Goal: Transaction & Acquisition: Purchase product/service

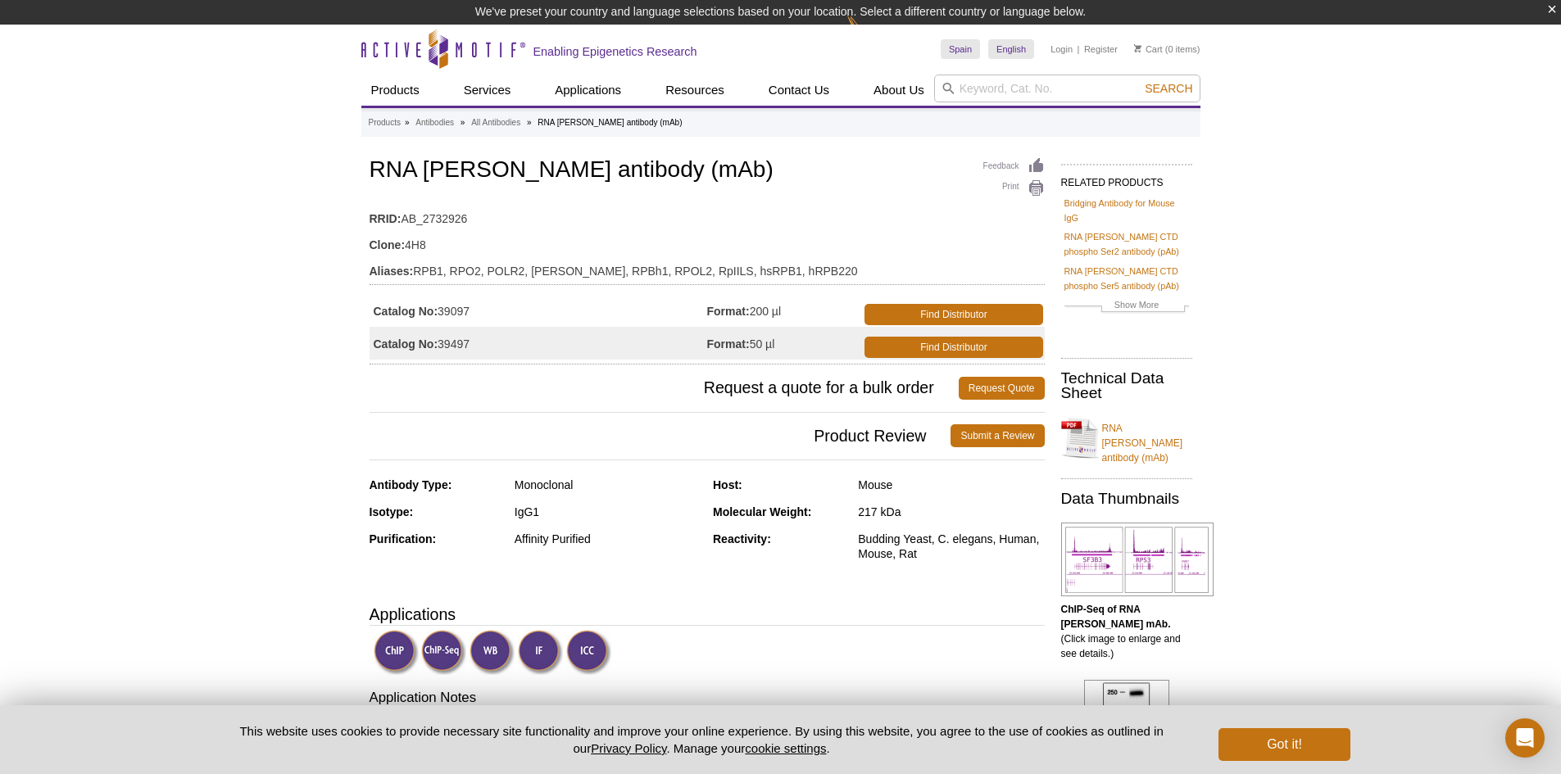
click at [471, 315] on td "Catalog No: 39097" at bounding box center [538, 310] width 338 height 33
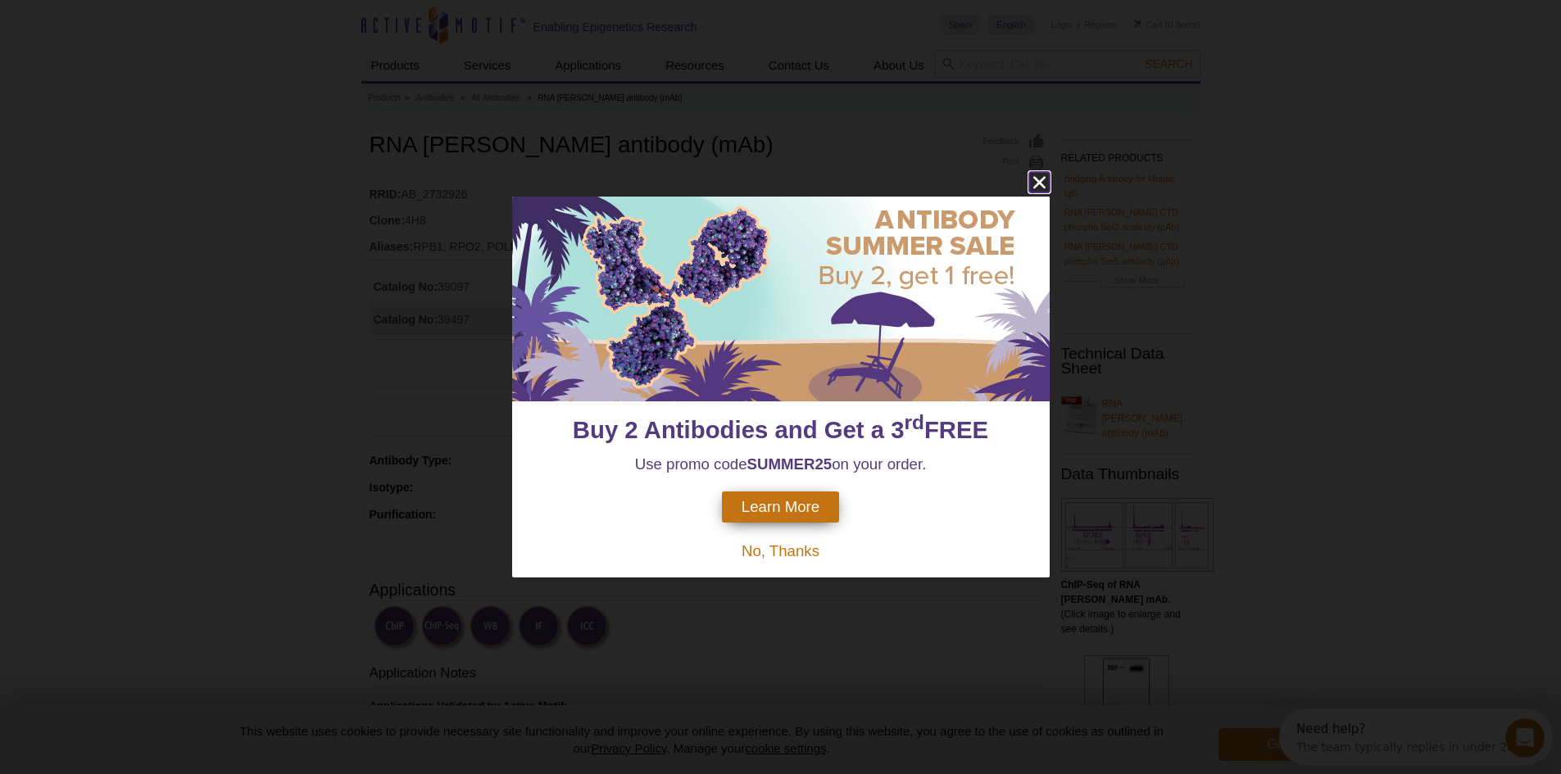
click at [1047, 184] on icon "close" at bounding box center [1039, 182] width 20 height 20
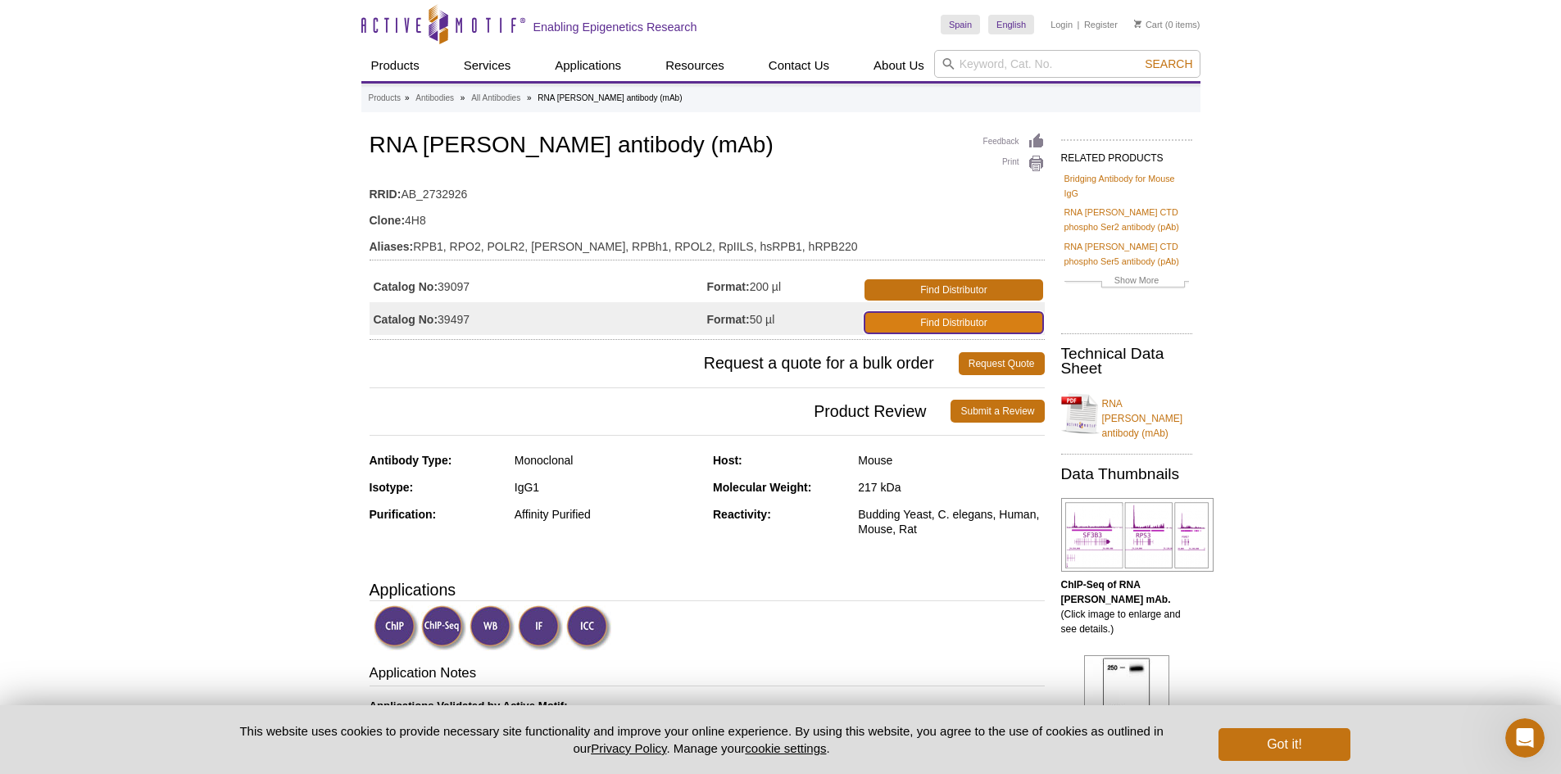
click at [982, 321] on link "Find Distributor" at bounding box center [953, 322] width 178 height 21
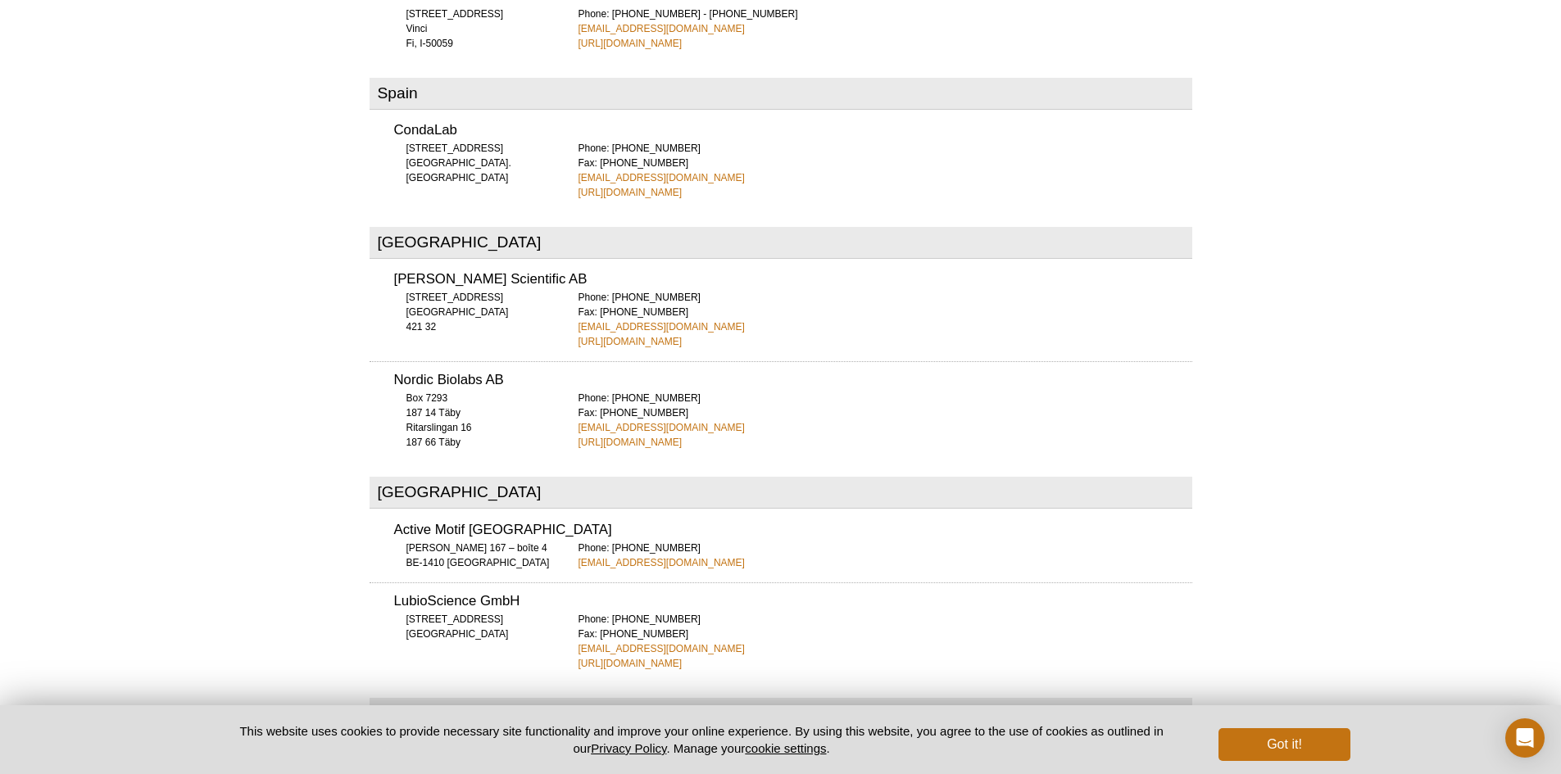
scroll to position [5601, 0]
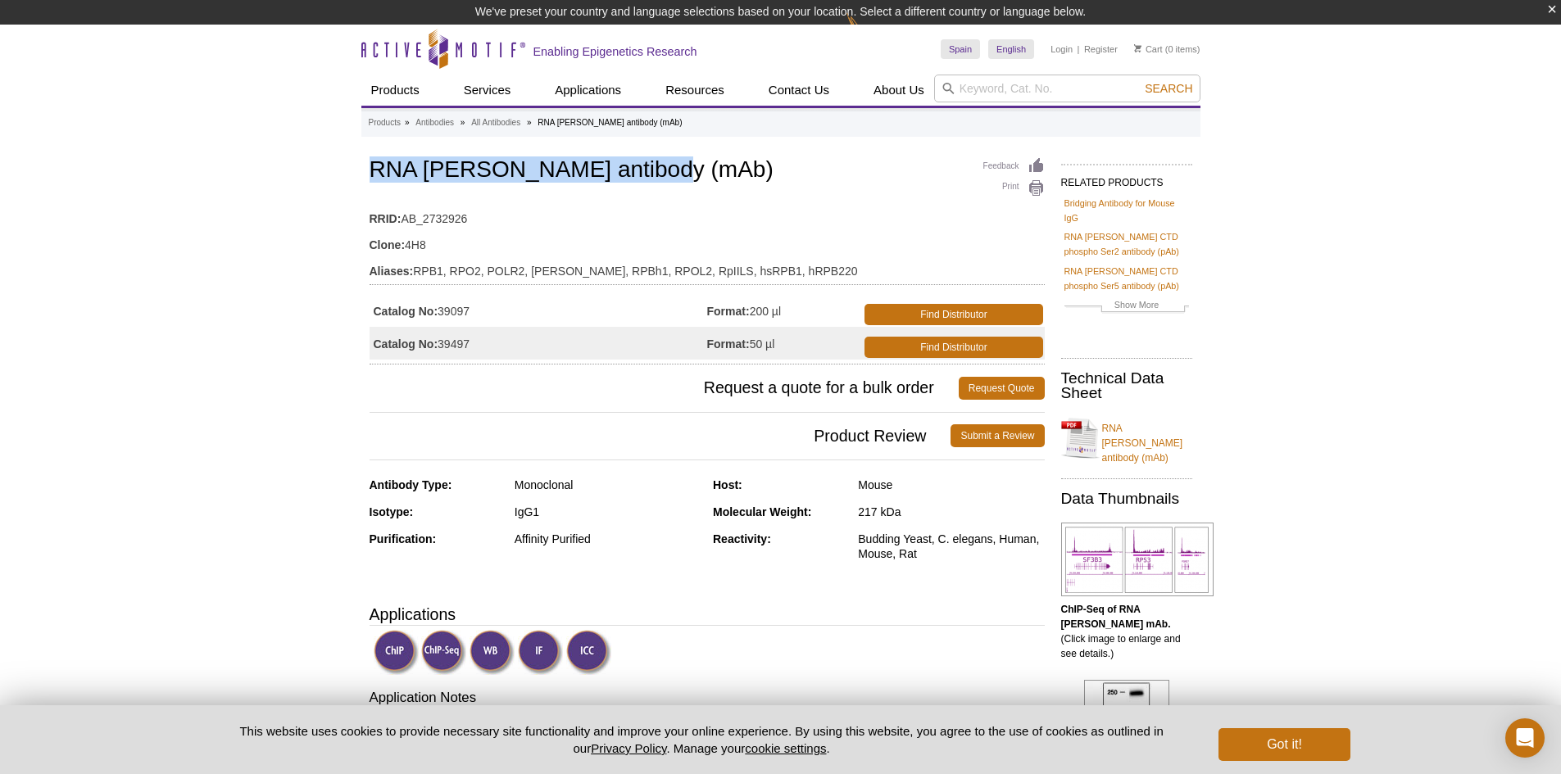
drag, startPoint x: 373, startPoint y: 170, endPoint x: 674, endPoint y: 169, distance: 301.5
click at [674, 169] on h1 "RNA [PERSON_NAME] antibody (mAb)" at bounding box center [706, 171] width 675 height 28
copy h1 "RNA [PERSON_NAME] antibody (mAb)"
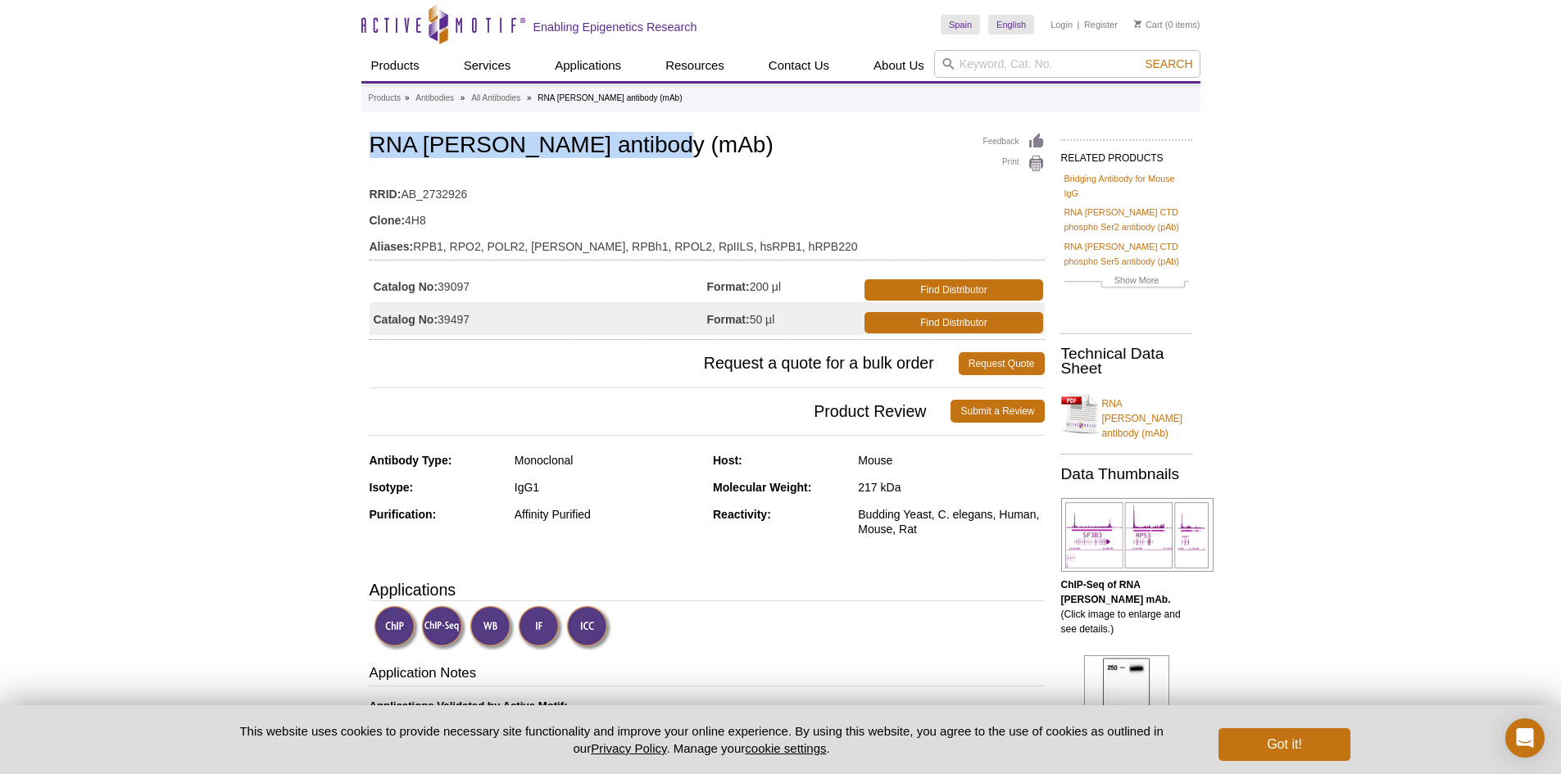
drag, startPoint x: 472, startPoint y: 324, endPoint x: 442, endPoint y: 325, distance: 30.4
click at [442, 325] on td "Catalog No: 39497" at bounding box center [538, 318] width 338 height 33
copy td "39497"
